Goal: Use online tool/utility: Utilize a website feature to perform a specific function

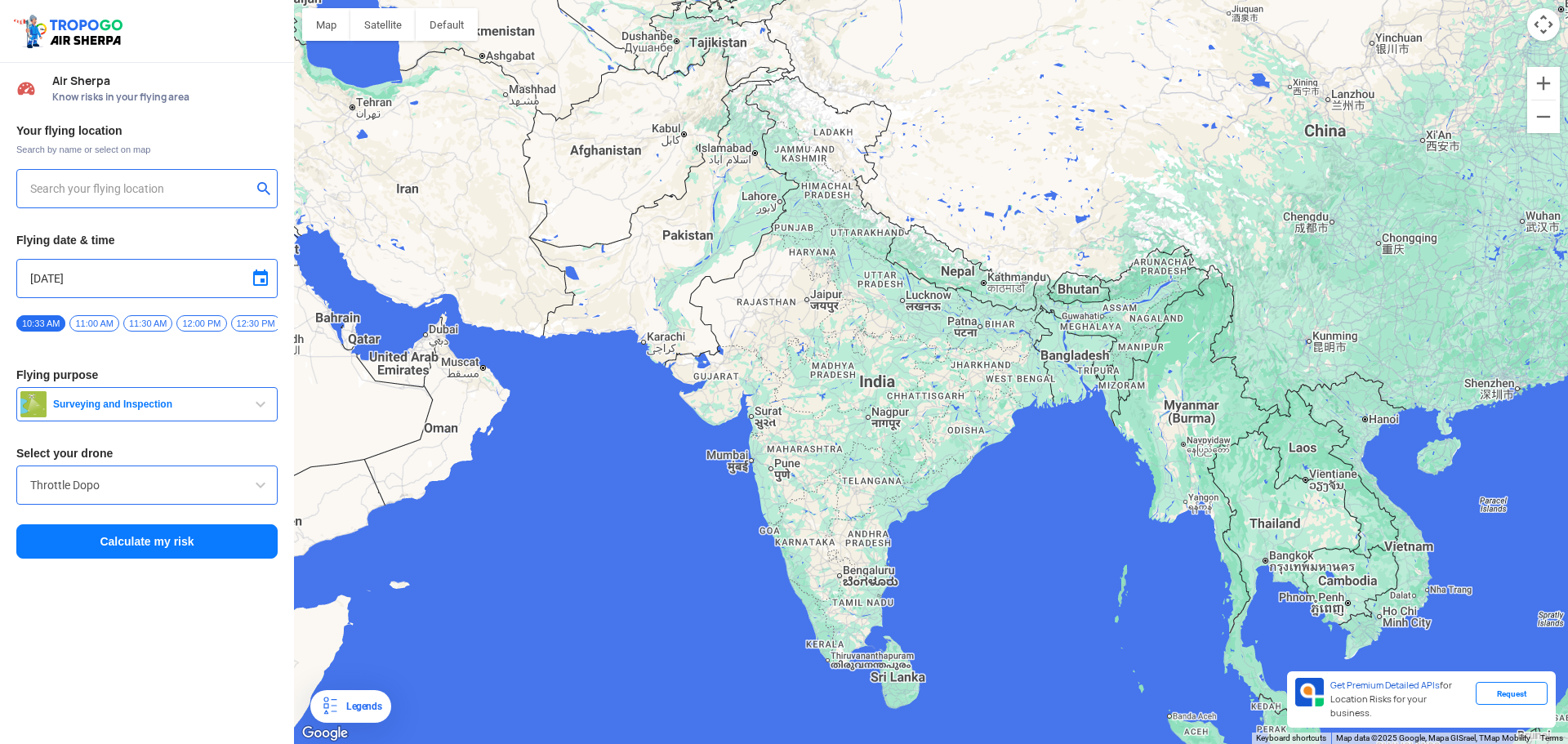
click at [125, 186] on input "text" at bounding box center [140, 188] width 221 height 20
type input "[STREET_ADDRESS]"
click at [262, 186] on img at bounding box center [264, 187] width 16 height 16
click at [131, 193] on input "text" at bounding box center [140, 188] width 221 height 20
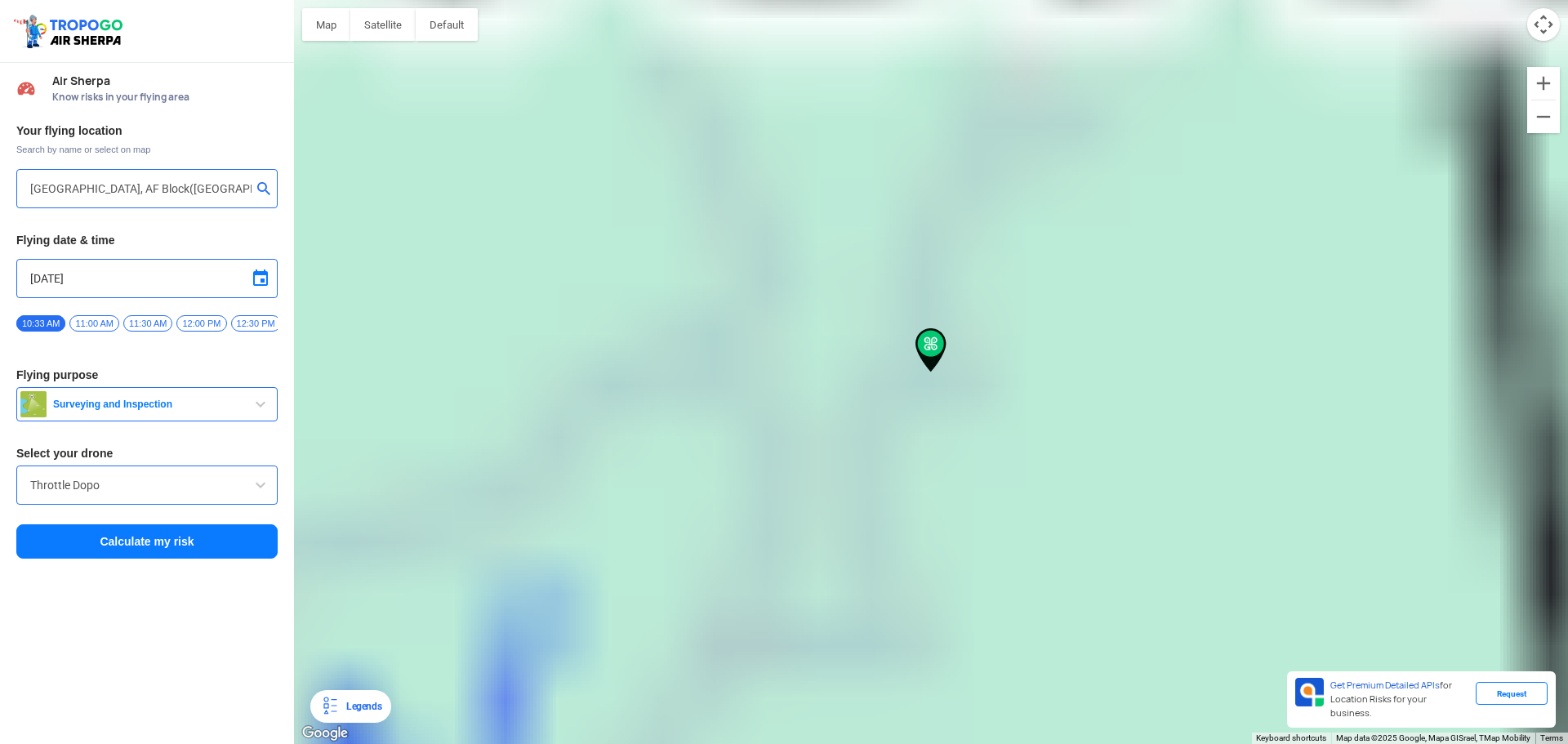
type input "Coal India, [STREET_ADDRESS]"
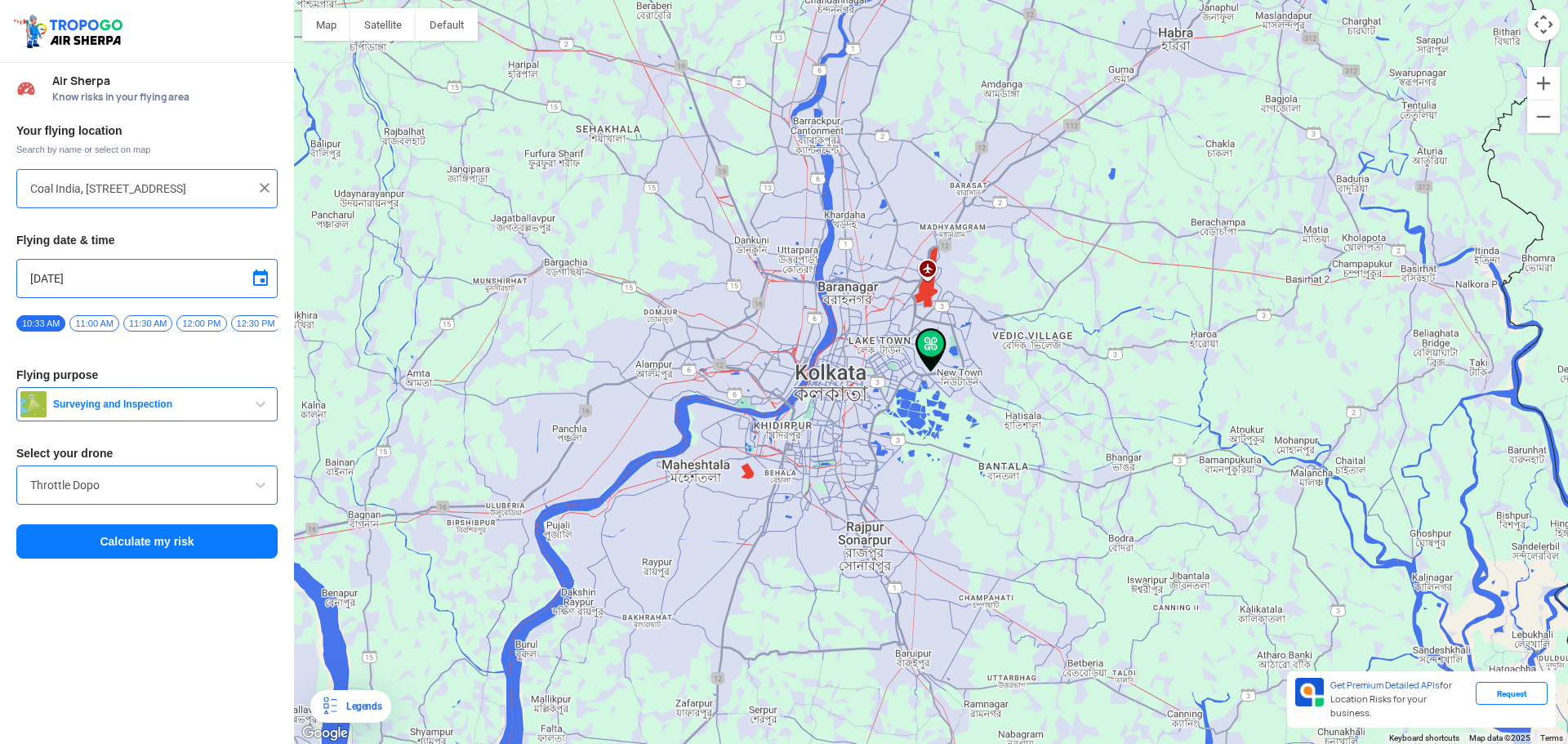
click at [252, 404] on span "button" at bounding box center [260, 404] width 20 height 20
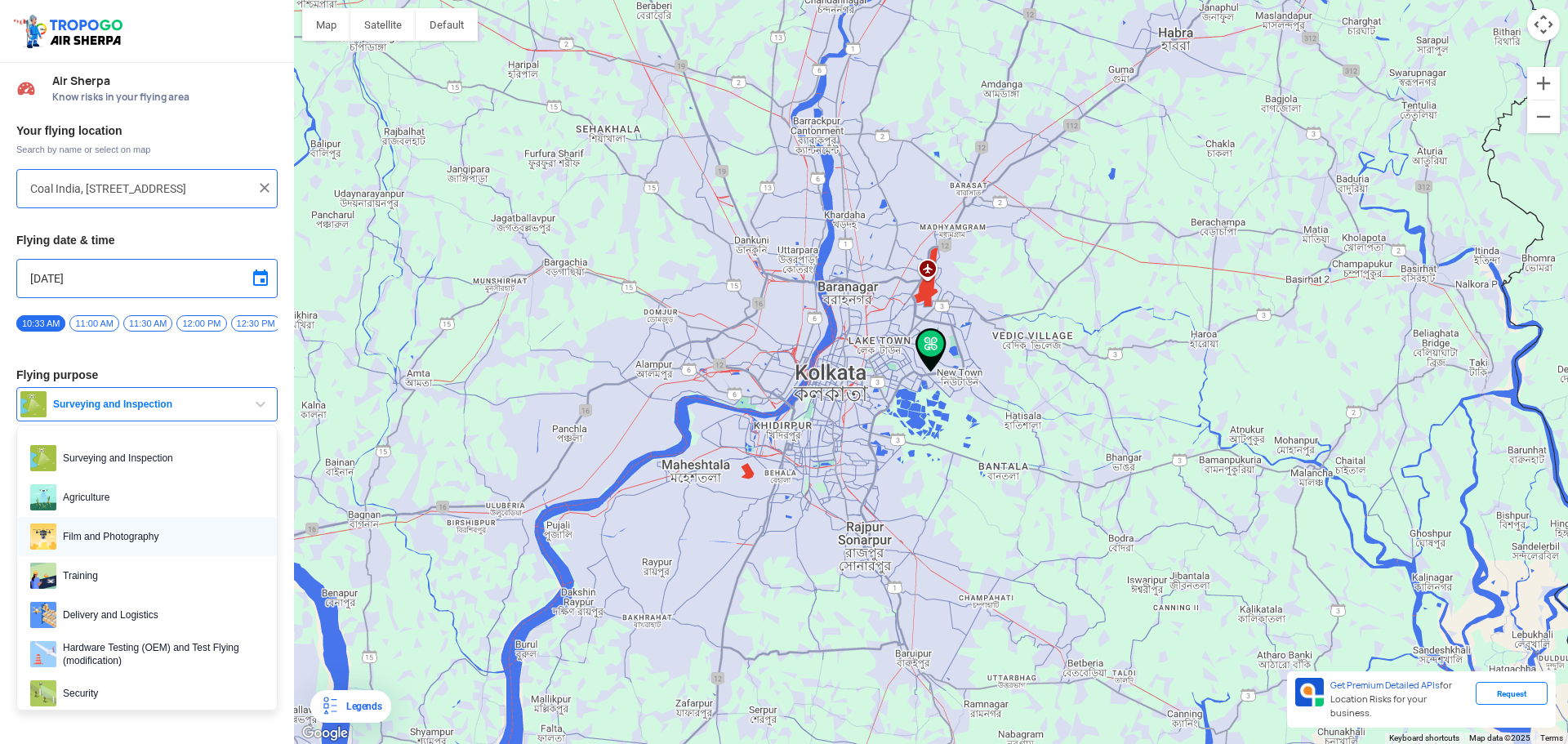
click at [194, 533] on span "Film and Photography" at bounding box center [160, 537] width 207 height 26
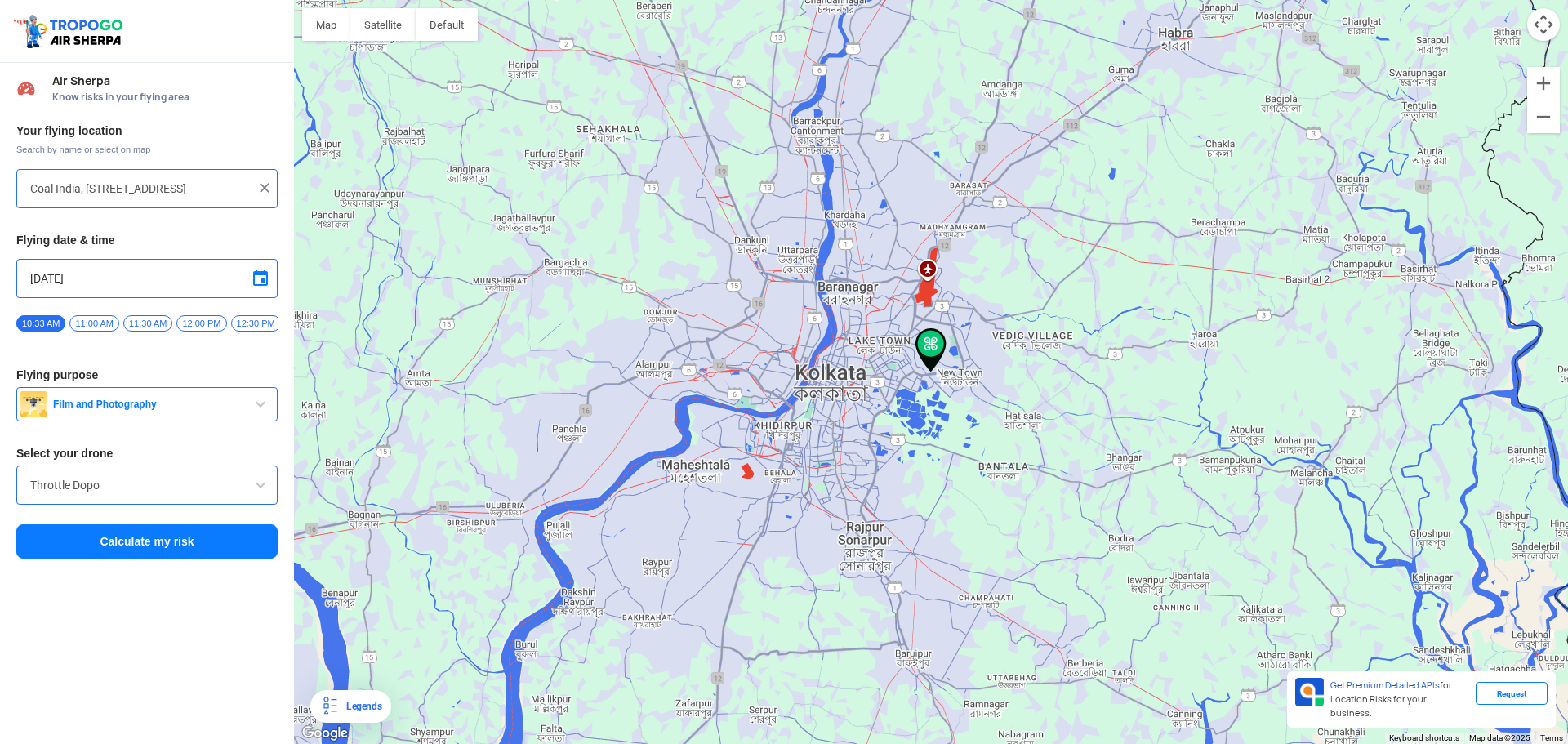
click at [141, 542] on button "Calculate my risk" at bounding box center [146, 541] width 261 height 34
